Goal: Task Accomplishment & Management: Use online tool/utility

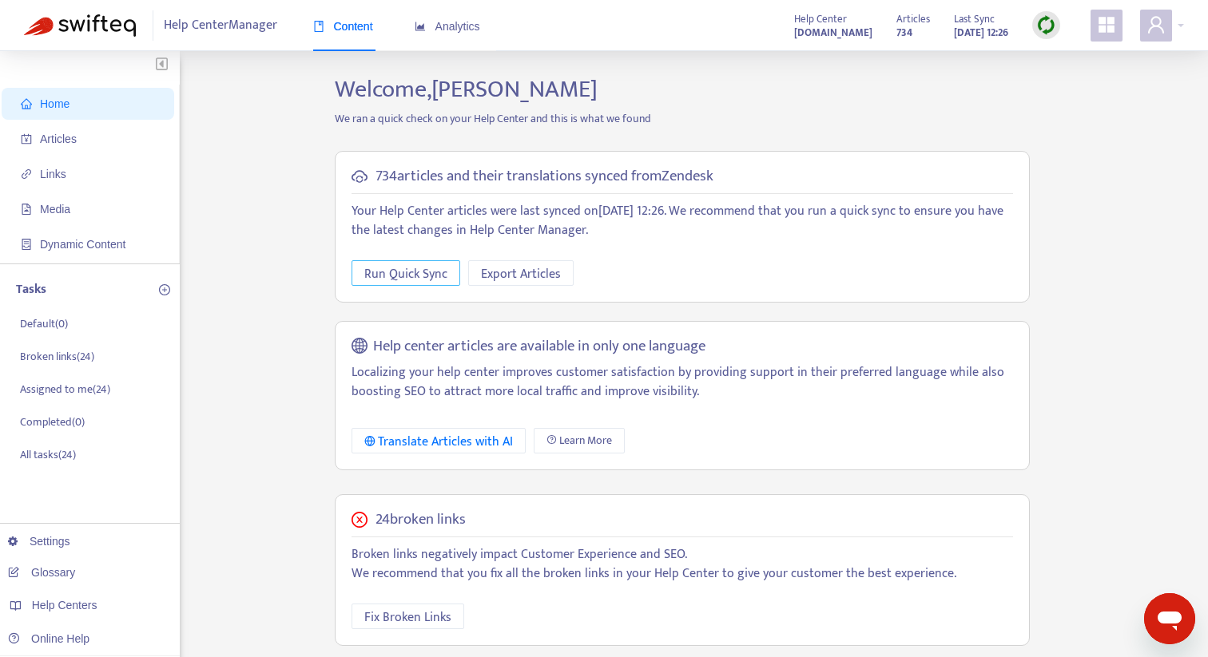
click at [430, 277] on span "Run Quick Sync" at bounding box center [405, 274] width 83 height 20
click at [510, 274] on span "Export Articles" at bounding box center [521, 274] width 80 height 20
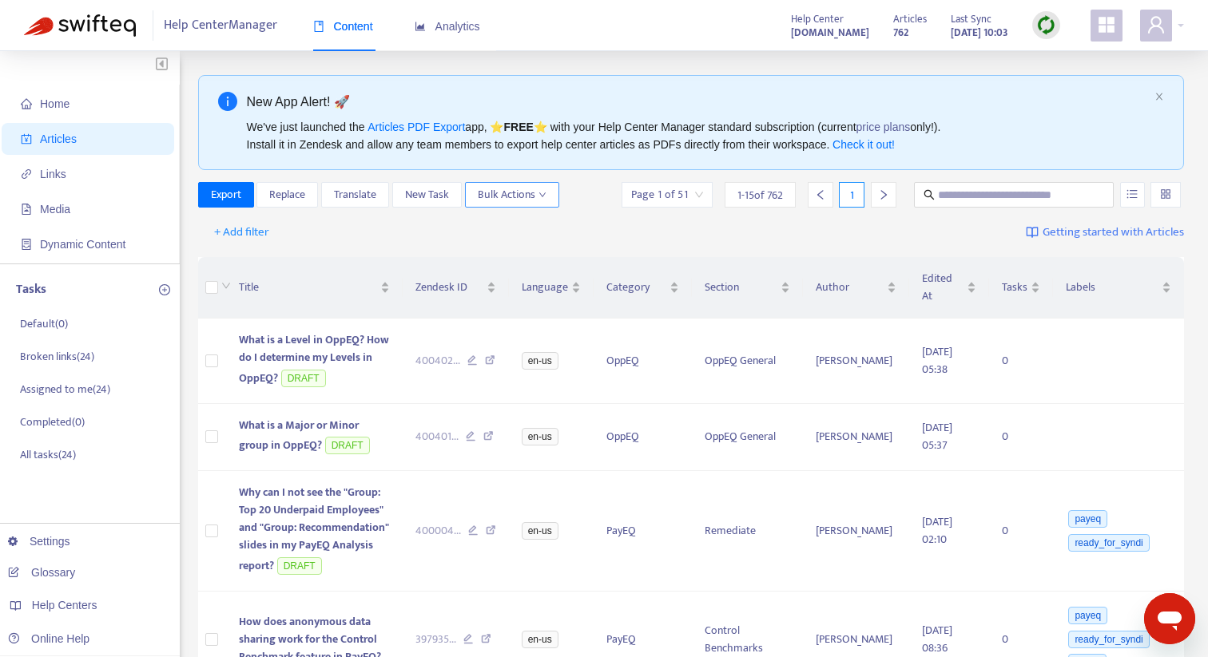
click at [496, 192] on span "Bulk Actions" at bounding box center [512, 195] width 69 height 18
click at [221, 194] on span "Export" at bounding box center [226, 195] width 30 height 18
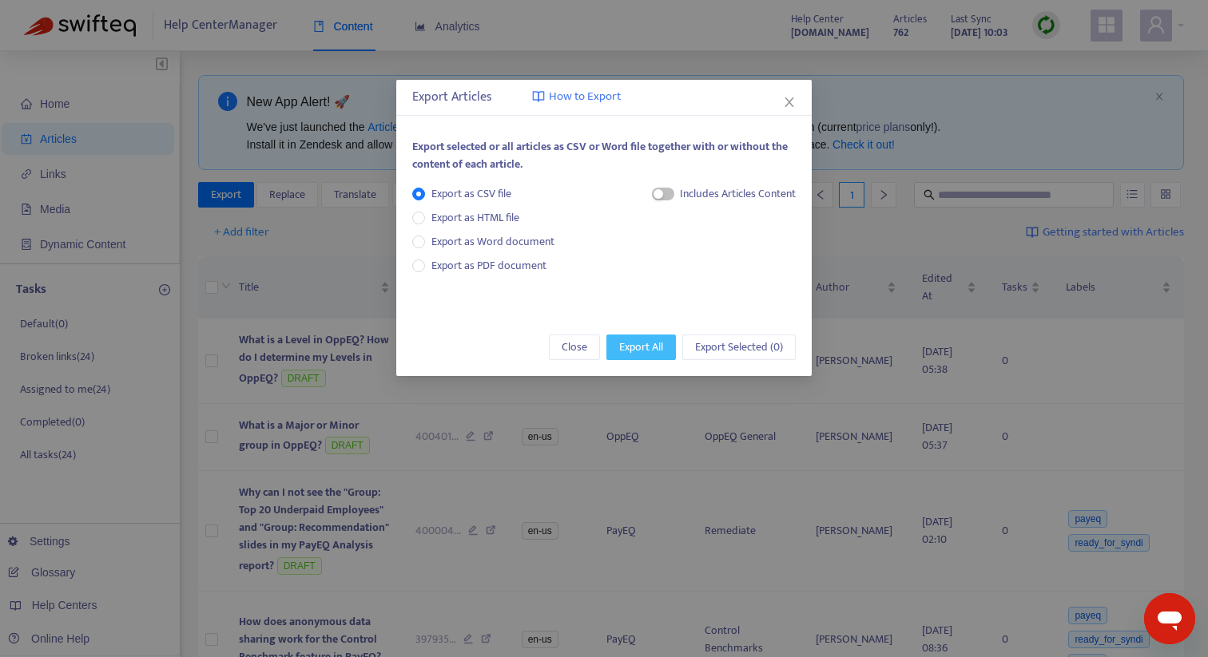
click at [640, 349] on span "Export All" at bounding box center [641, 348] width 44 height 18
